Goal: Task Accomplishment & Management: Manage account settings

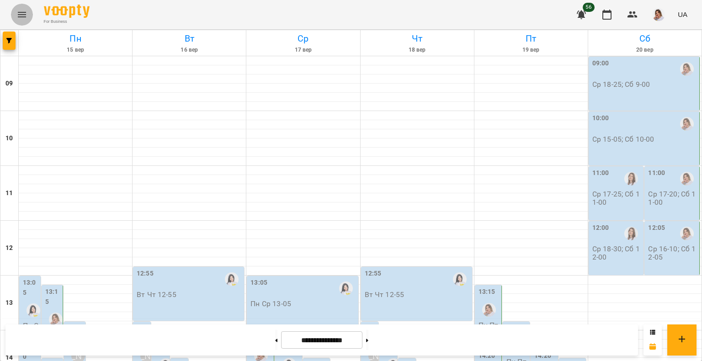
click at [26, 16] on icon "Menu" at bounding box center [21, 14] width 11 height 11
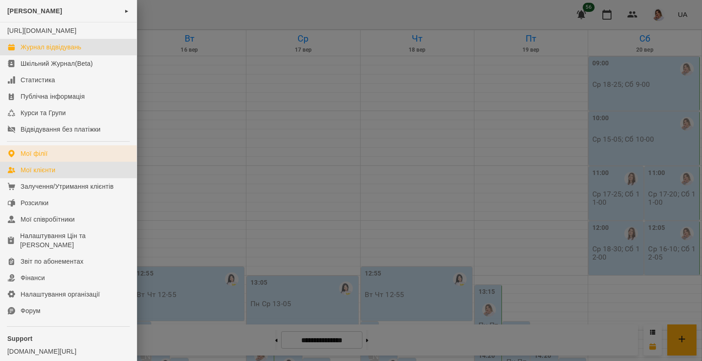
drag, startPoint x: 48, startPoint y: 177, endPoint x: 48, endPoint y: 164, distance: 12.8
click at [48, 175] on div "Мої клієнти" at bounding box center [38, 170] width 35 height 9
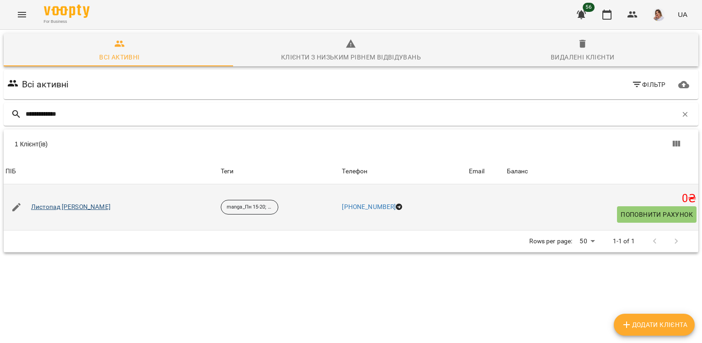
type input "**********"
click at [62, 206] on link "Листопад Микита Владиславович" at bounding box center [71, 207] width 80 height 9
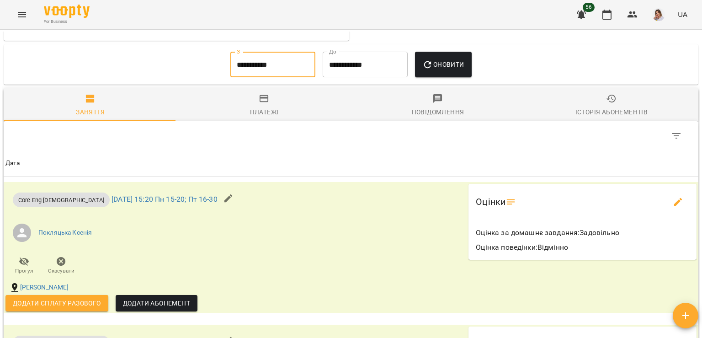
scroll to position [633, 0]
click at [271, 69] on input "**********" at bounding box center [272, 64] width 85 height 26
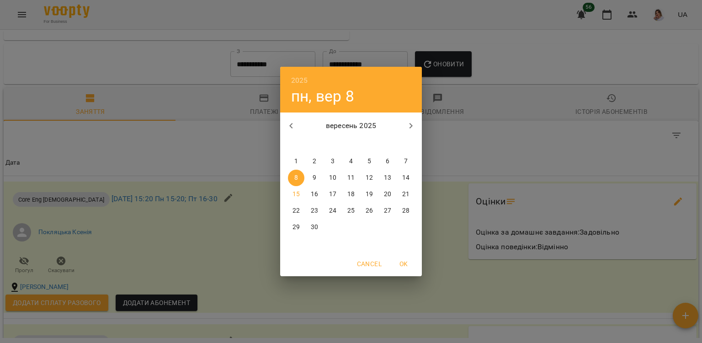
click at [300, 157] on span "1" at bounding box center [296, 161] width 16 height 9
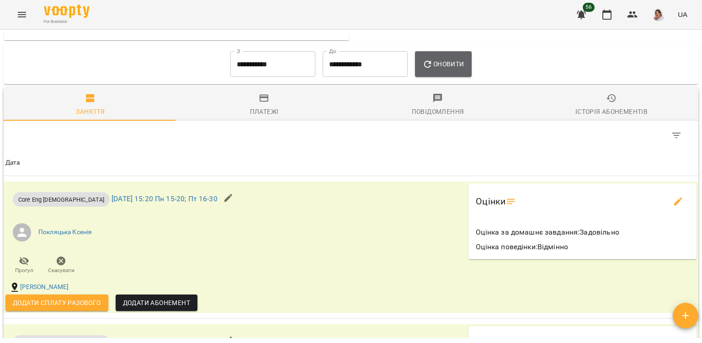
click at [447, 61] on button "Оновити" at bounding box center [443, 64] width 56 height 26
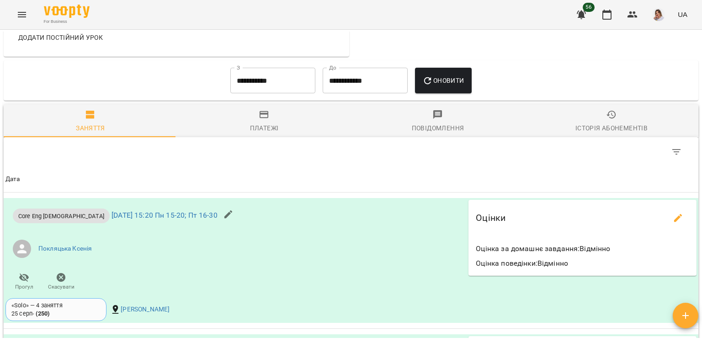
scroll to position [616, 0]
click at [250, 92] on input "**********" at bounding box center [272, 81] width 85 height 26
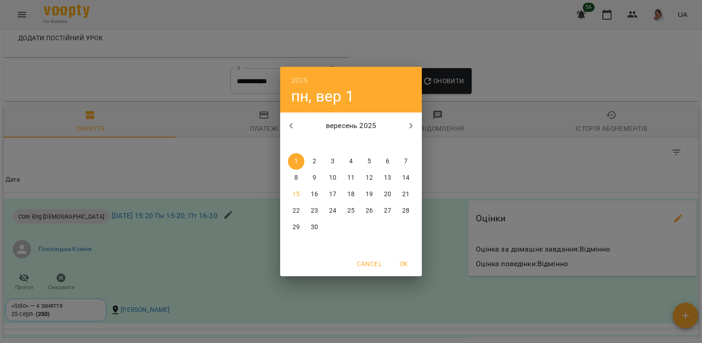
click at [290, 126] on icon "button" at bounding box center [290, 125] width 3 height 5
click at [296, 210] on p "18" at bounding box center [296, 210] width 7 height 9
type input "**********"
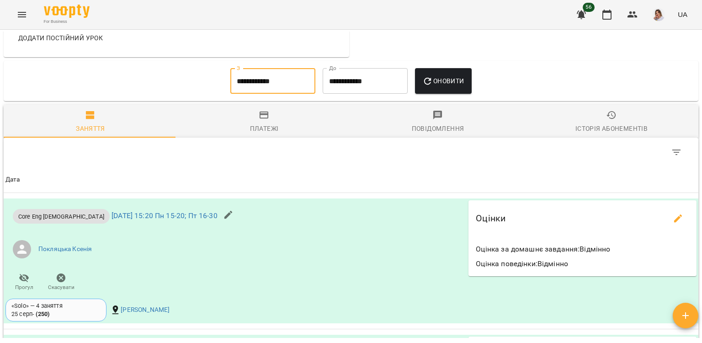
click at [459, 86] on span "Оновити" at bounding box center [444, 80] width 42 height 11
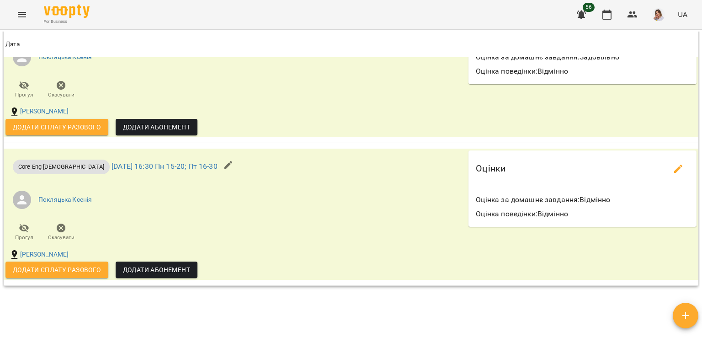
scroll to position [1355, 0]
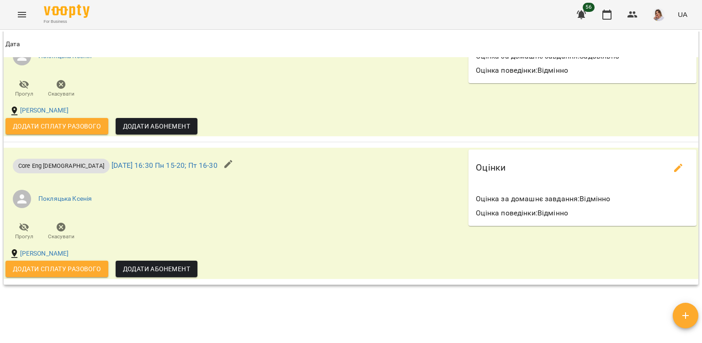
click at [349, 316] on div "**********" at bounding box center [351, 185] width 699 height 306
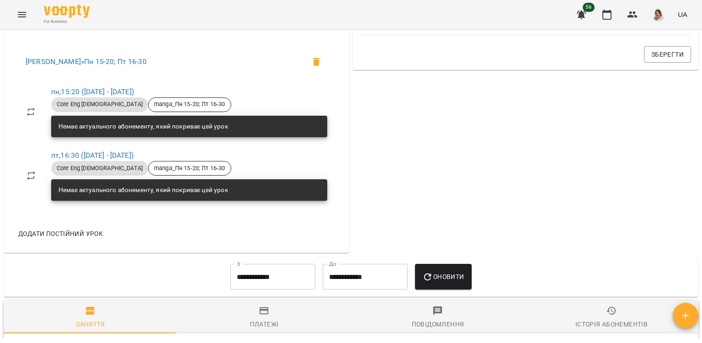
scroll to position [424, 0]
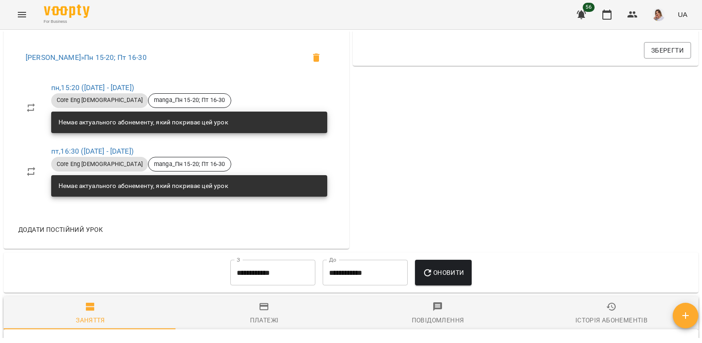
click at [251, 279] on input "**********" at bounding box center [272, 273] width 85 height 26
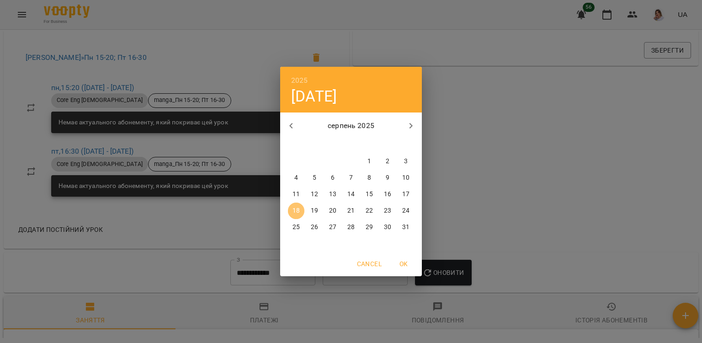
click at [298, 206] on p "18" at bounding box center [296, 210] width 7 height 9
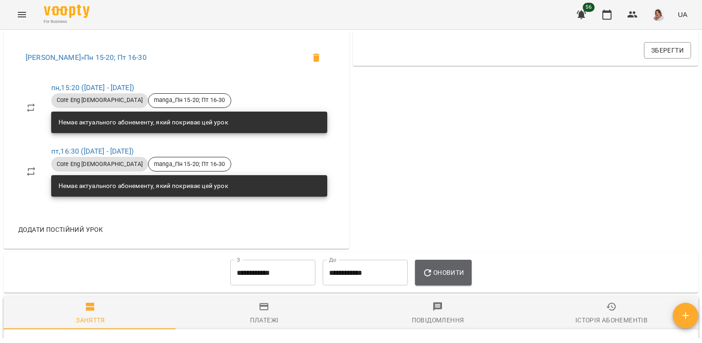
click at [438, 275] on span "Оновити" at bounding box center [444, 272] width 42 height 11
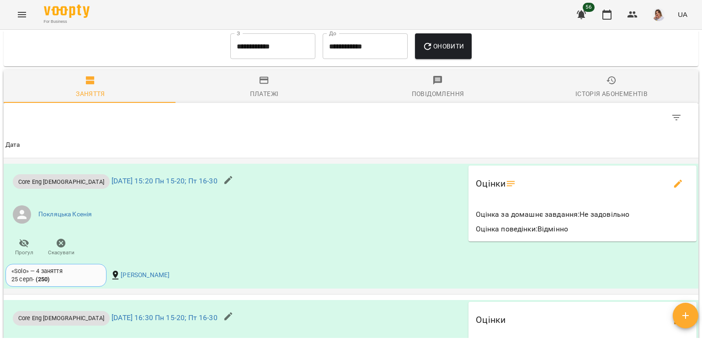
scroll to position [637, 0]
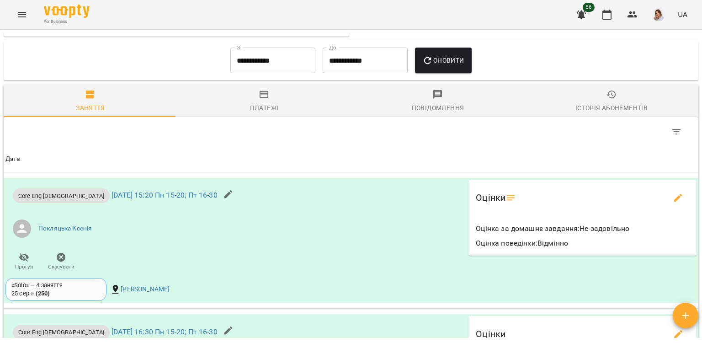
click at [555, 134] on div "Table Toolbar" at bounding box center [514, 132] width 348 height 22
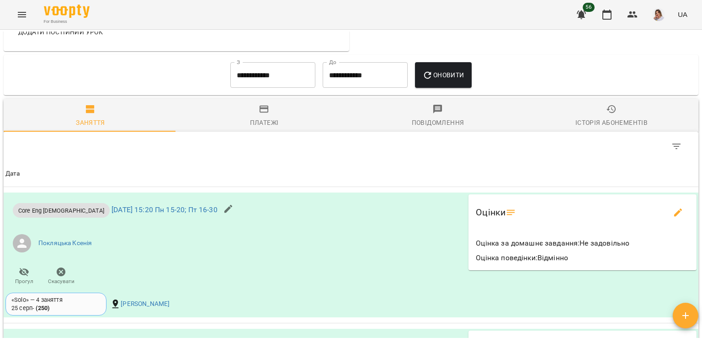
scroll to position [620, 0]
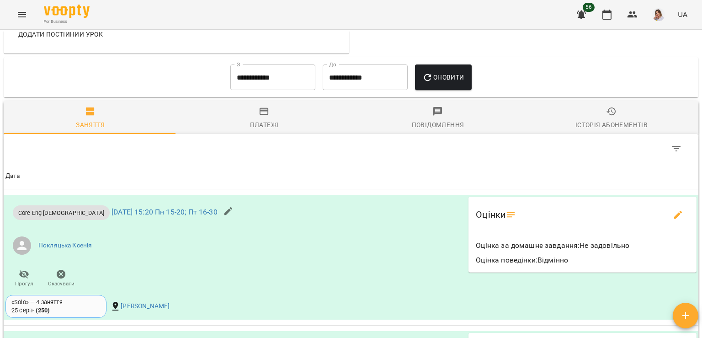
click at [273, 123] on div "Платежі" at bounding box center [264, 124] width 29 height 11
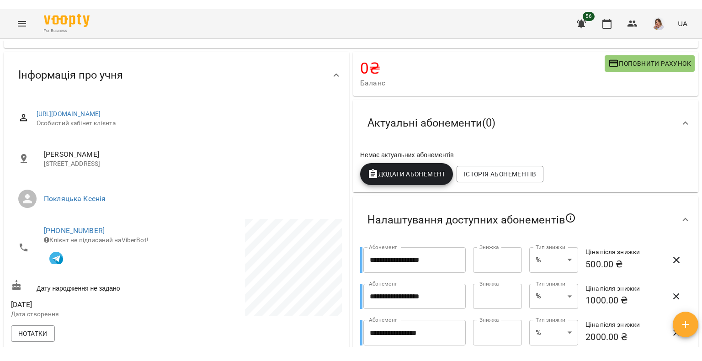
scroll to position [20, 0]
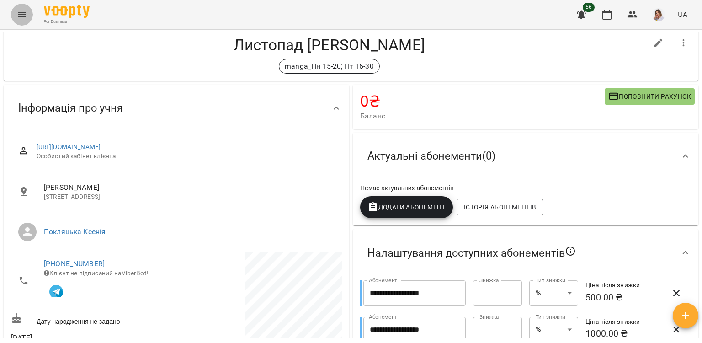
click at [22, 16] on icon "Menu" at bounding box center [21, 14] width 11 height 11
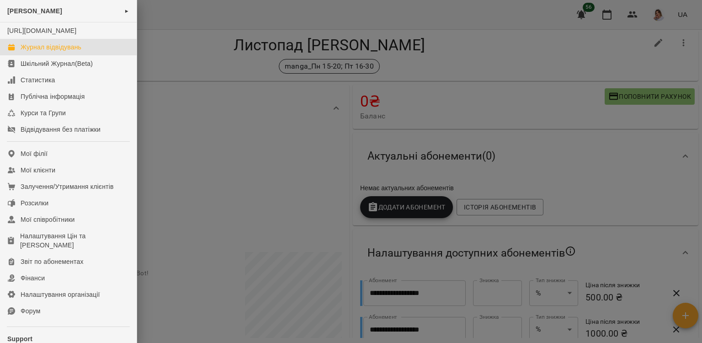
click at [33, 55] on link "Журнал відвідувань" at bounding box center [68, 47] width 137 height 16
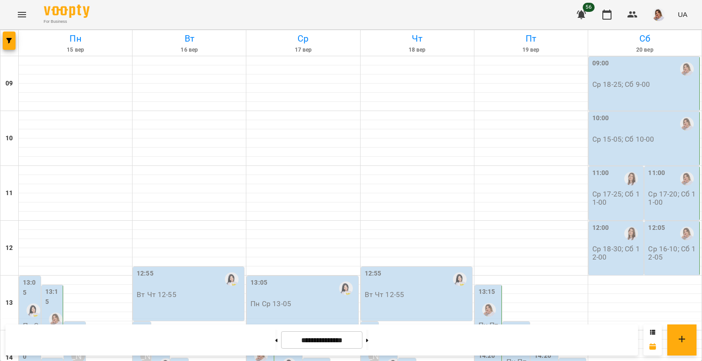
scroll to position [366, 0]
click at [590, 18] on button "button" at bounding box center [582, 15] width 22 height 22
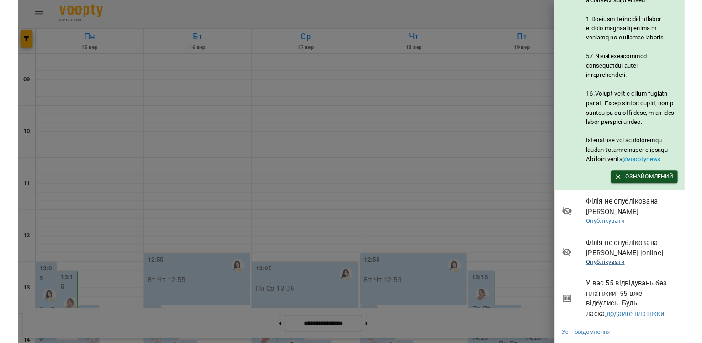
scroll to position [546, 0]
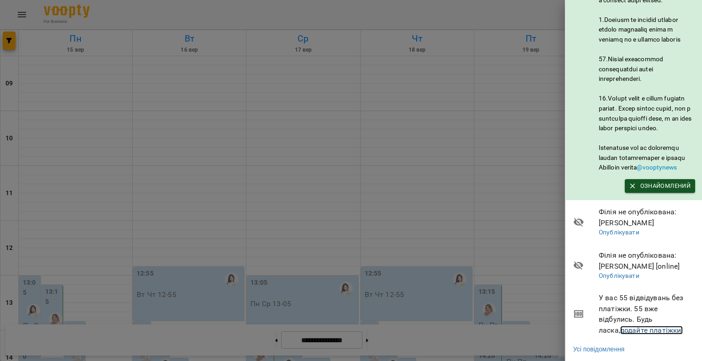
click at [632, 326] on link "додайте платіжки!" at bounding box center [652, 330] width 63 height 9
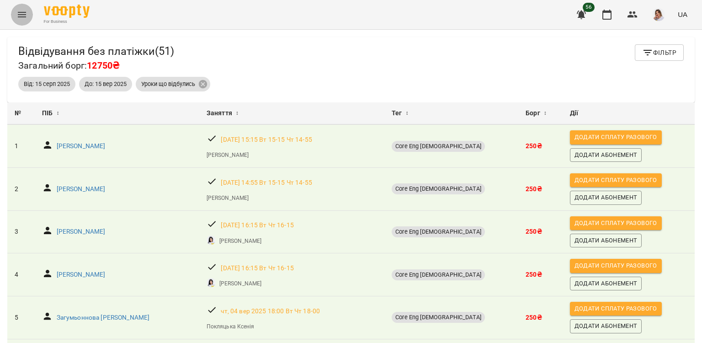
click at [27, 17] on icon "Menu" at bounding box center [21, 14] width 11 height 11
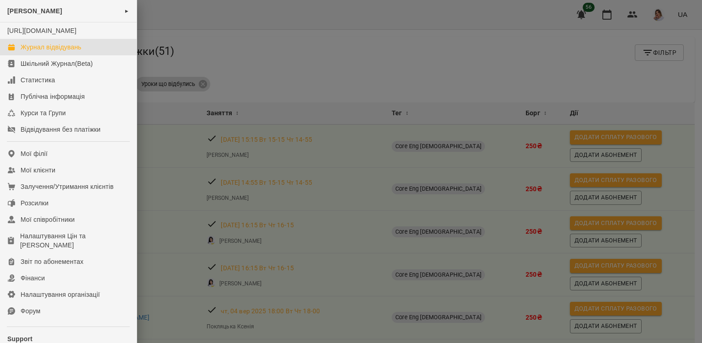
click at [44, 52] on div "Журнал відвідувань" at bounding box center [51, 47] width 61 height 9
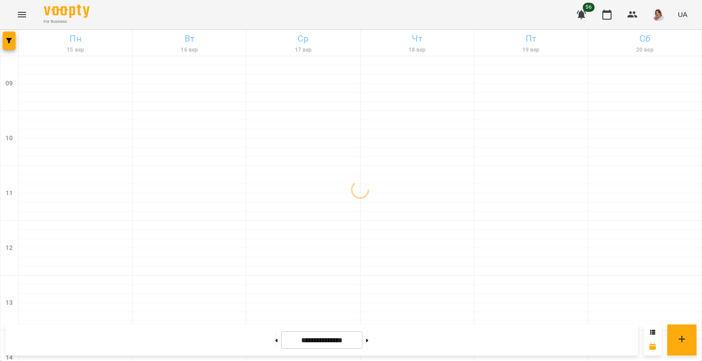
click at [20, 14] on icon "Menu" at bounding box center [22, 14] width 8 height 5
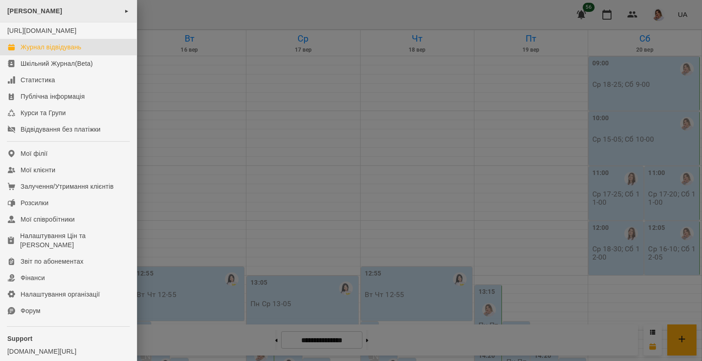
click at [90, 14] on div "Okey Dokey ►" at bounding box center [68, 11] width 137 height 22
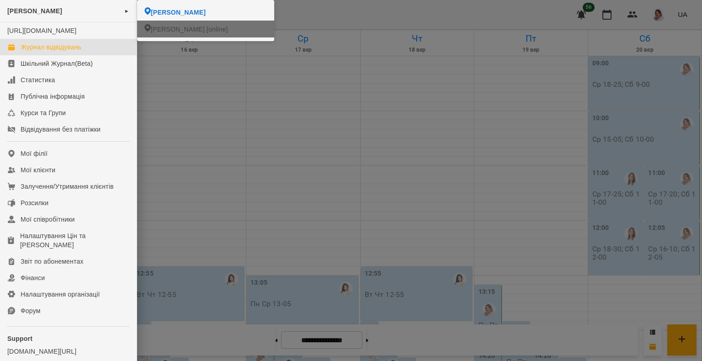
click at [177, 29] on span "[PERSON_NAME] [online]" at bounding box center [189, 29] width 77 height 9
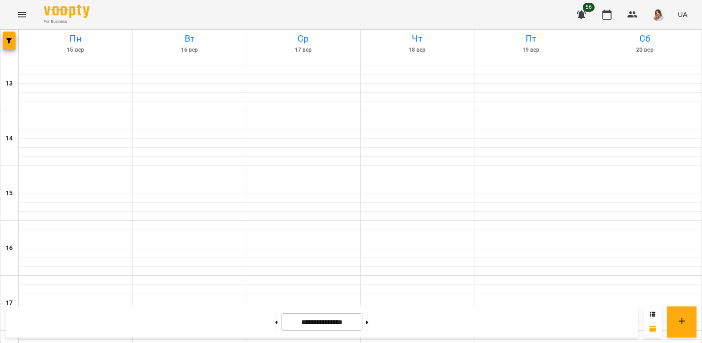
scroll to position [193, 0]
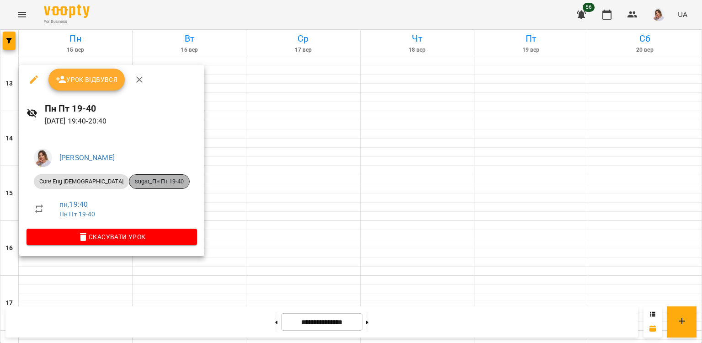
click at [139, 177] on div "sugar_Пн Пт 19-40" at bounding box center [159, 181] width 61 height 15
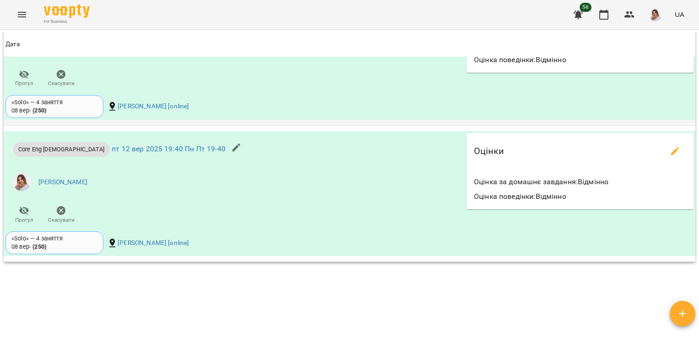
scroll to position [822, 0]
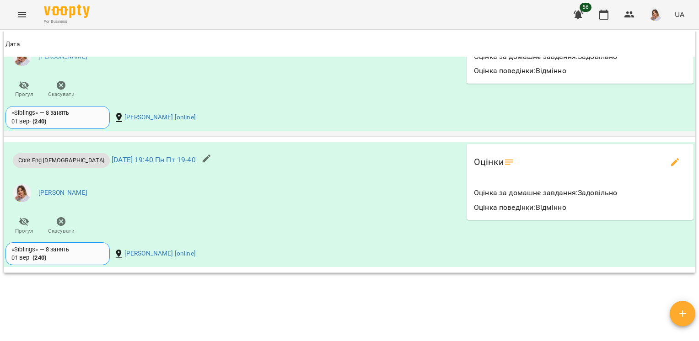
scroll to position [871, 0]
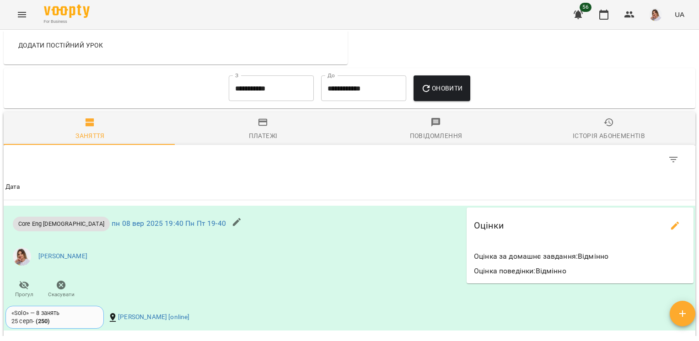
scroll to position [503, 0]
